Goal: Task Accomplishment & Management: Manage account settings

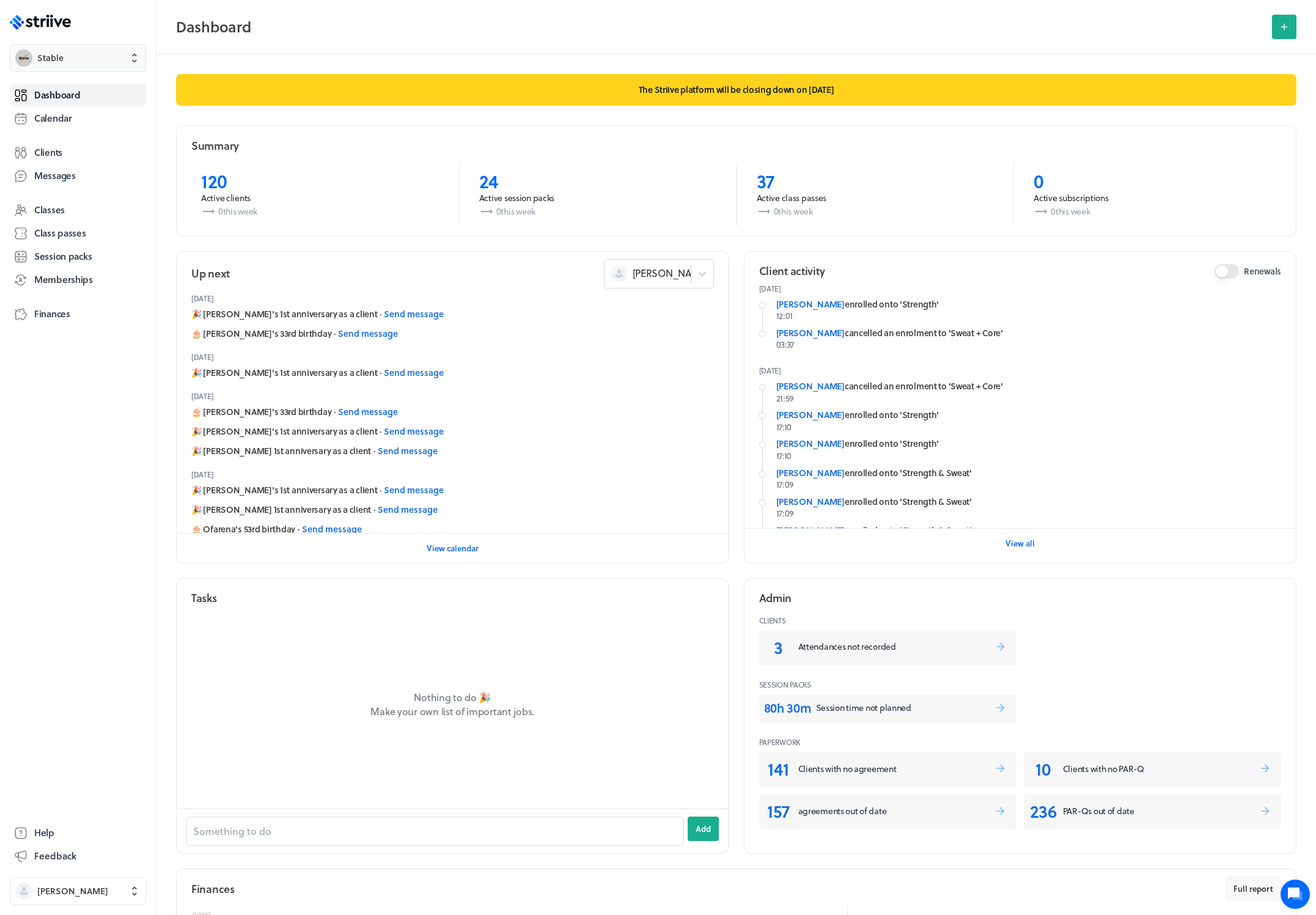
click at [57, 67] on button "Stable" at bounding box center [77, 57] width 136 height 28
click at [56, 97] on span "Settings" at bounding box center [54, 96] width 33 height 12
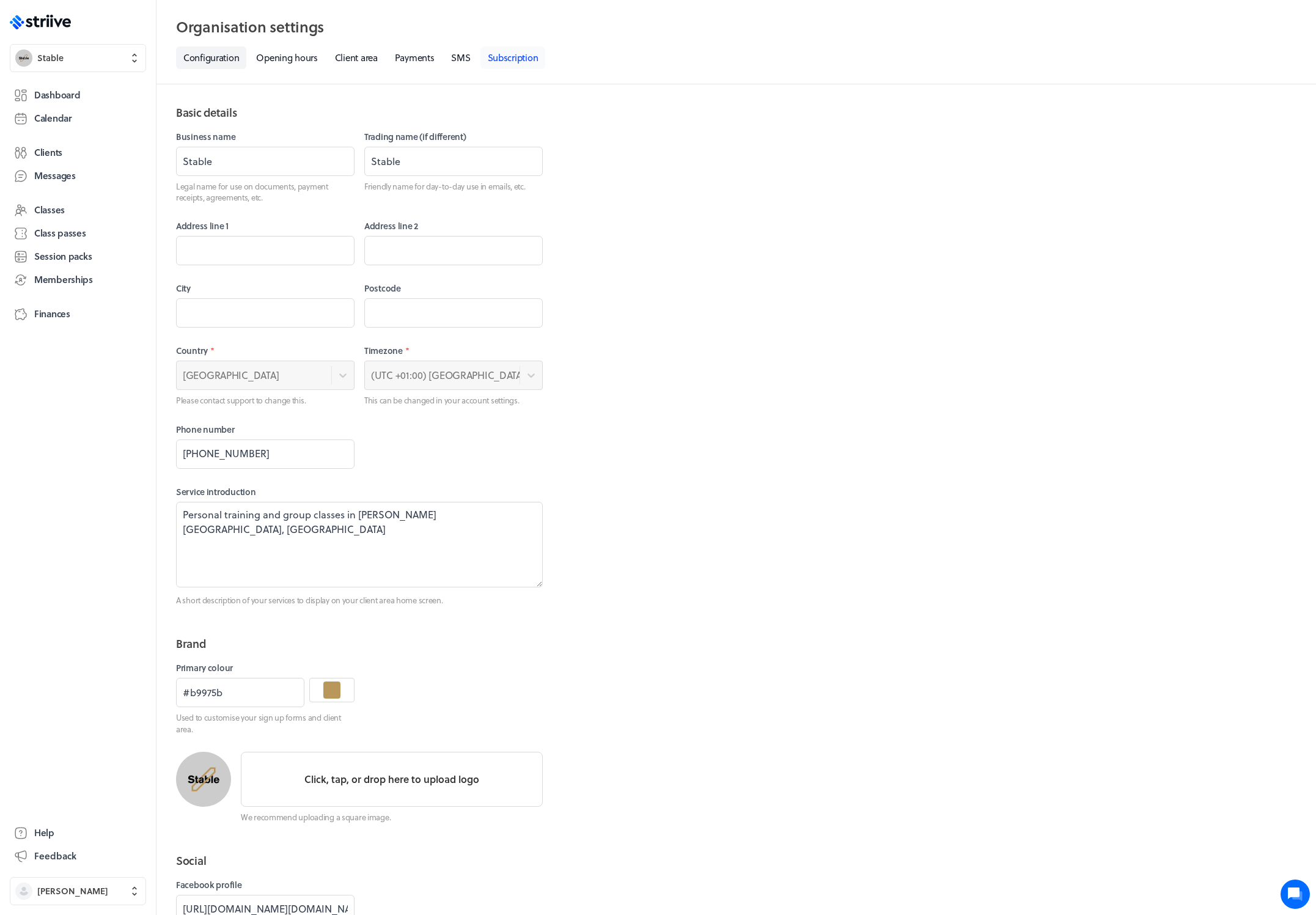
click at [509, 50] on link "Subscription" at bounding box center [513, 57] width 65 height 22
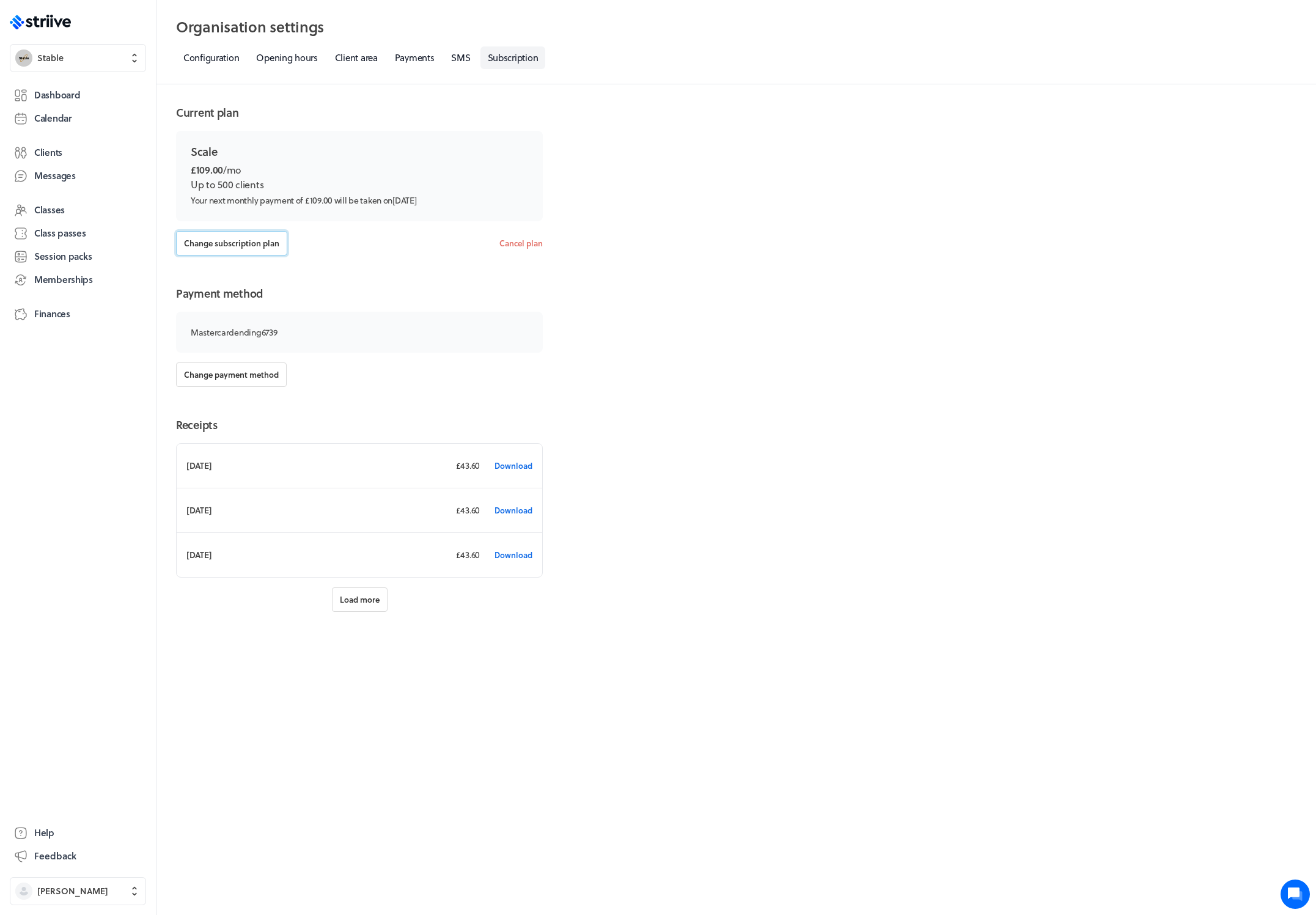
click at [249, 244] on span "Change subscription plan" at bounding box center [232, 243] width 96 height 11
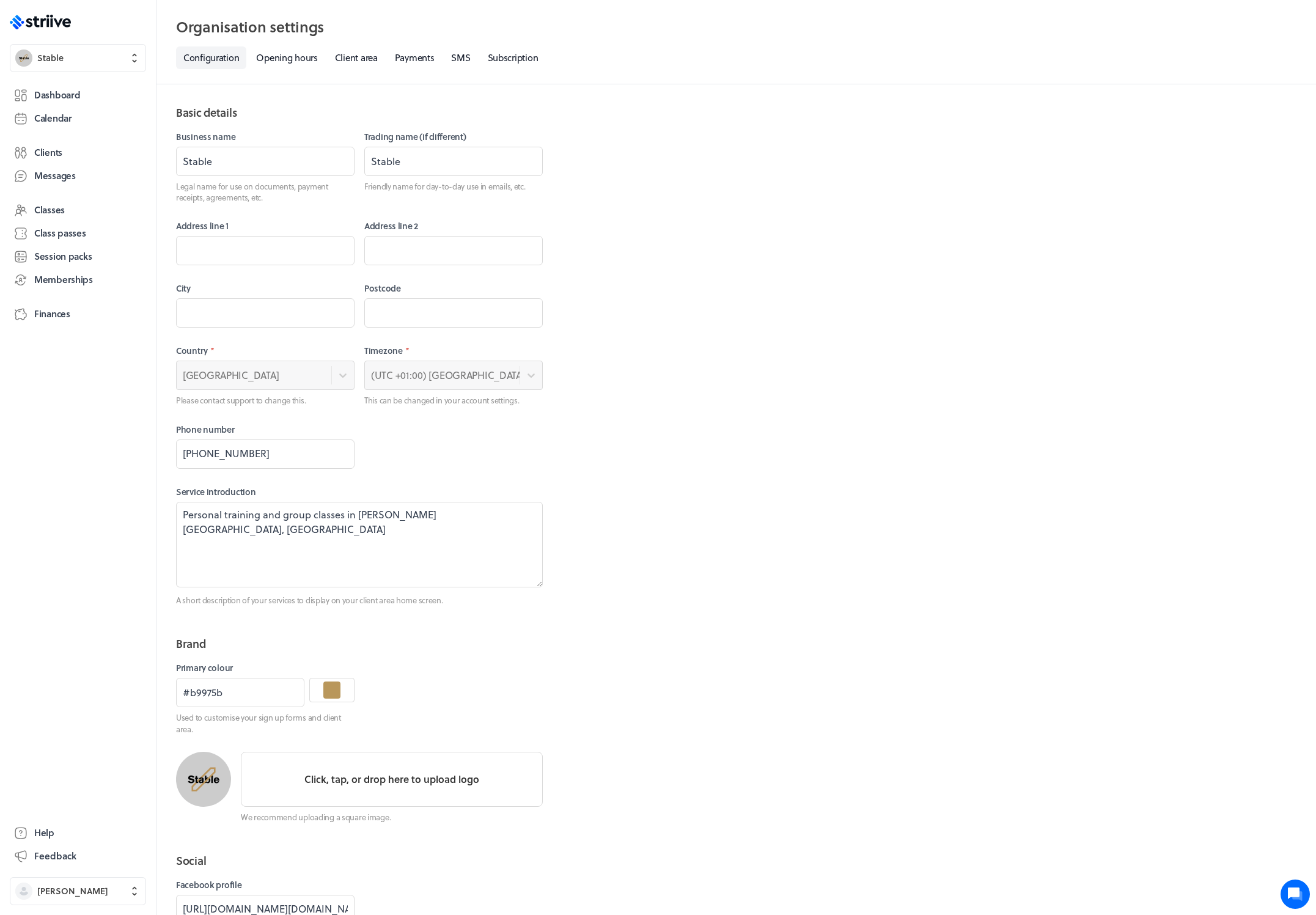
click at [562, 50] on nav "Configuration Opening hours Client area Payments SMS Subscription" at bounding box center [736, 57] width 1120 height 22
click at [535, 56] on link "Subscription" at bounding box center [513, 57] width 65 height 22
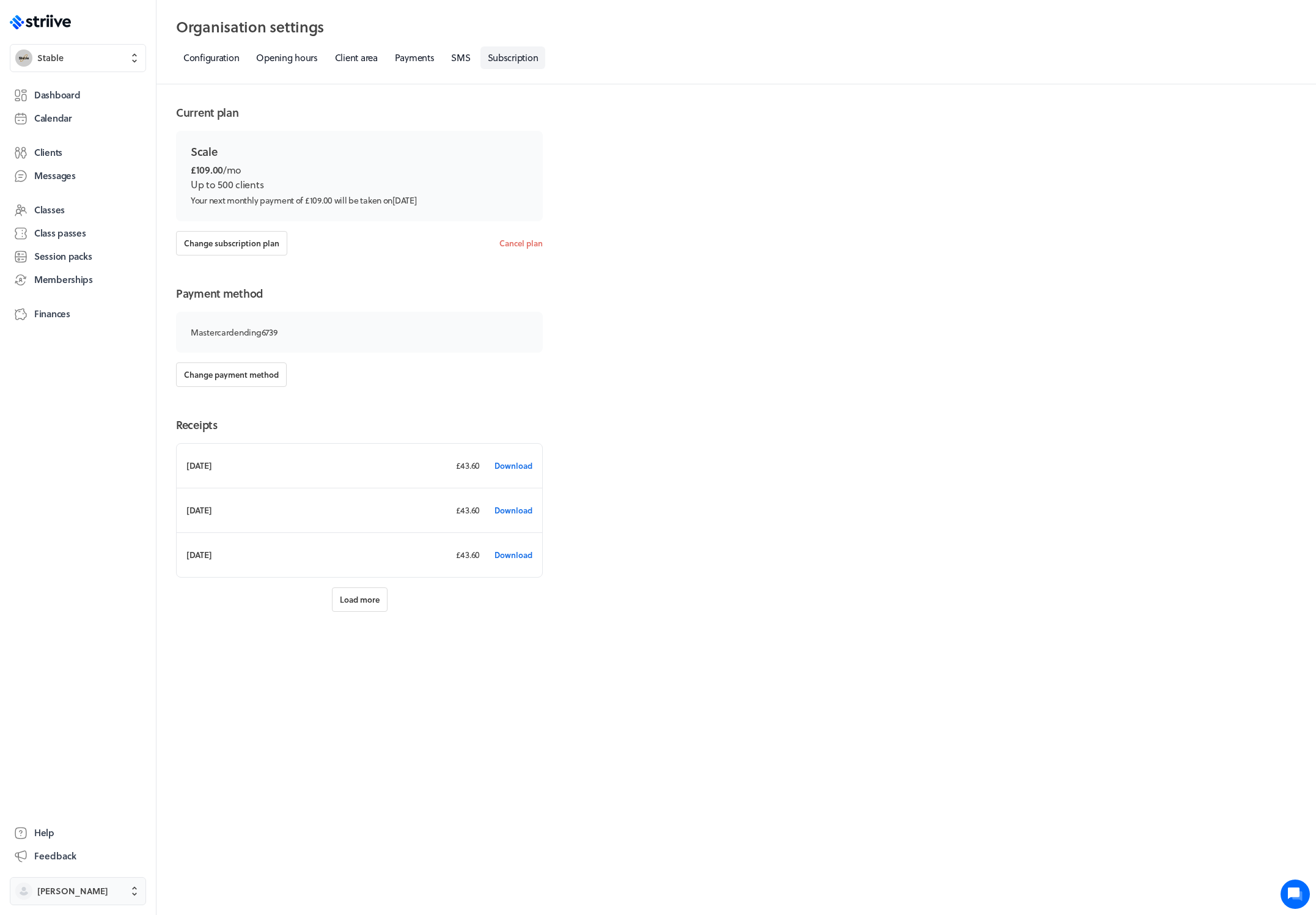
click at [92, 883] on button "[PERSON_NAME]" at bounding box center [77, 891] width 136 height 28
click at [53, 59] on div "[PERSON_NAME] [EMAIL_ADDRESS][DOMAIN_NAME] Holidays Settings Sign out" at bounding box center [658, 458] width 1316 height 915
click at [59, 59] on span "Stable" at bounding box center [50, 58] width 27 height 12
click at [76, 564] on div "Stable Settings Team Agreements Locations Promotions Partners Referrals Create …" at bounding box center [658, 458] width 1316 height 915
click at [80, 889] on span "[PERSON_NAME]" at bounding box center [73, 891] width 71 height 12
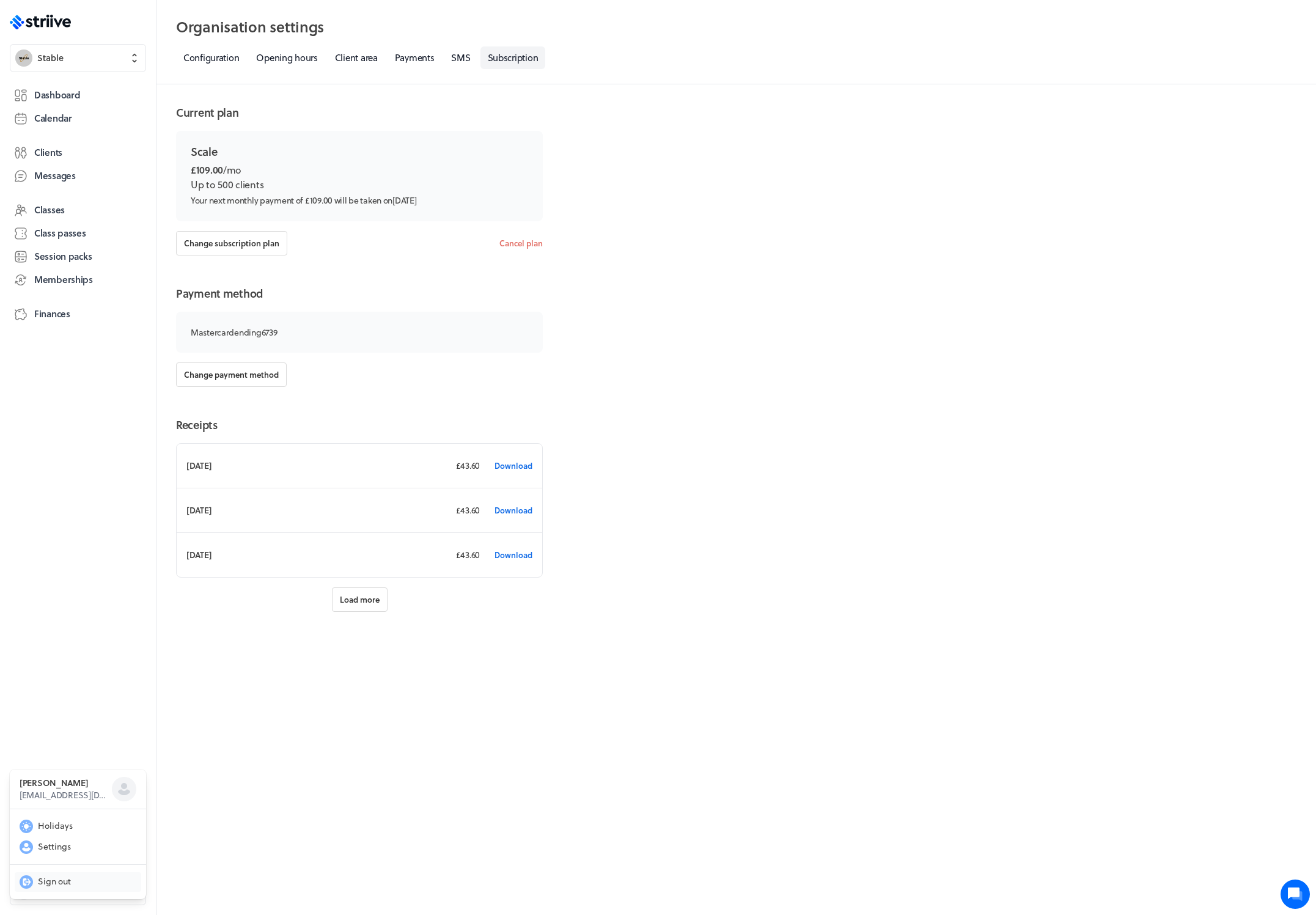
click at [60, 880] on span "Sign out" at bounding box center [54, 882] width 33 height 12
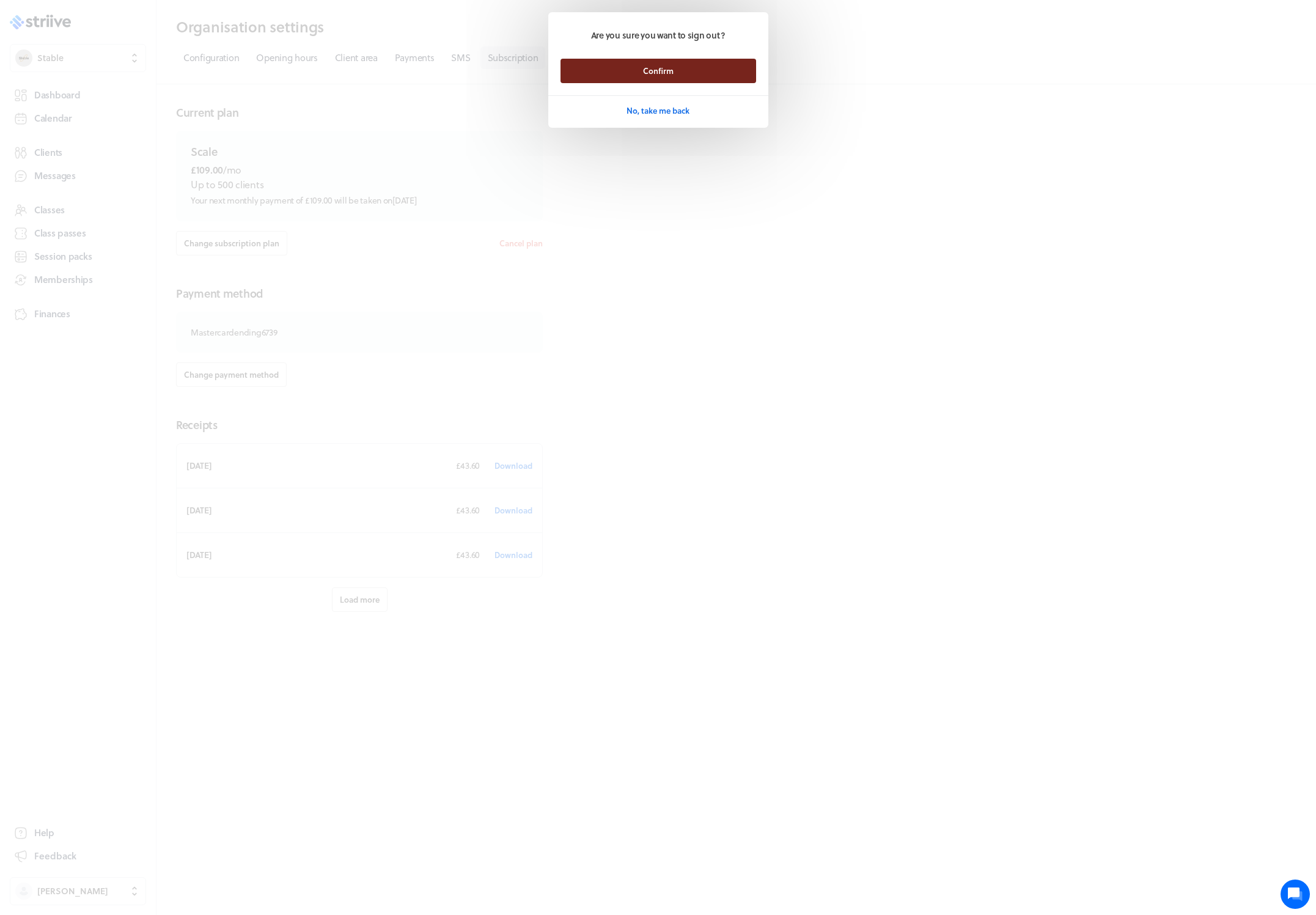
click at [625, 79] on button "Confirm" at bounding box center [658, 71] width 196 height 25
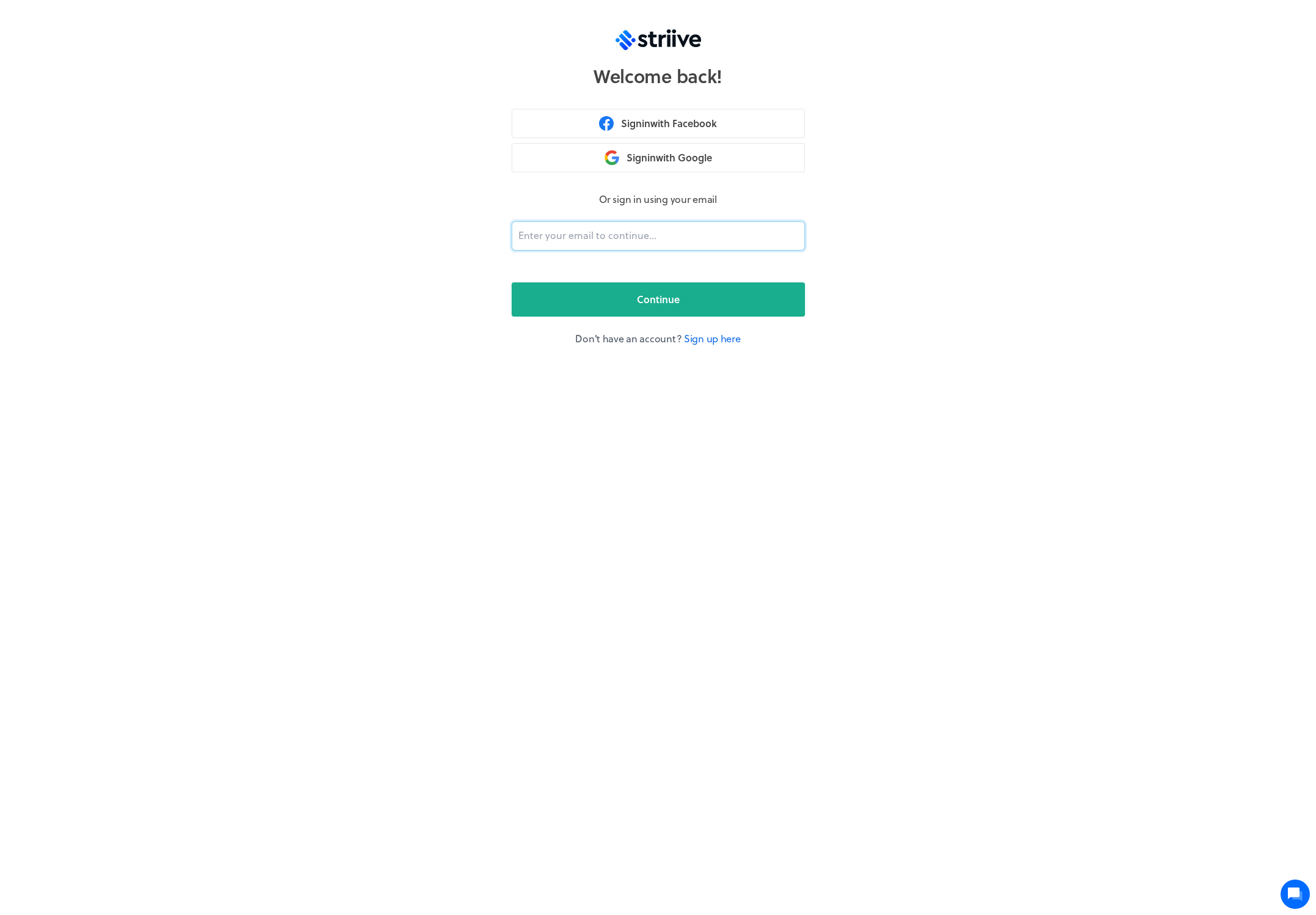
click at [642, 241] on input "email" at bounding box center [658, 236] width 293 height 29
type input "adam@striive.co"
